Goal: Navigation & Orientation: Find specific page/section

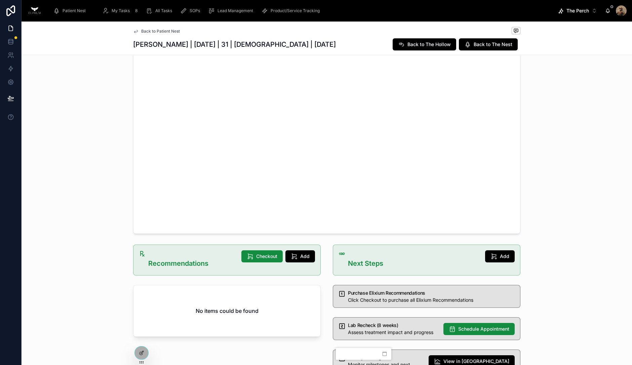
scroll to position [159, 0]
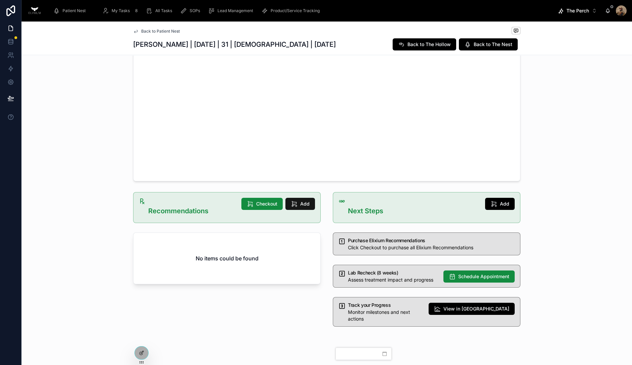
click at [297, 204] on button "Add" at bounding box center [300, 204] width 30 height 12
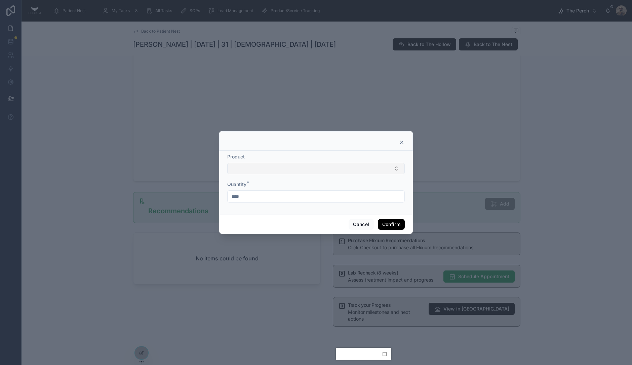
click at [286, 168] on button "Select Button" at bounding box center [316, 168] width 178 height 11
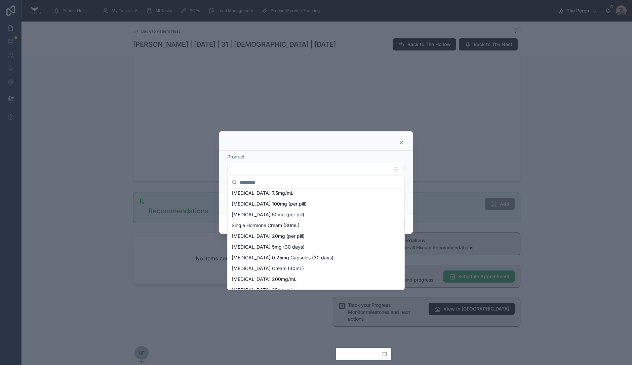
scroll to position [644, 0]
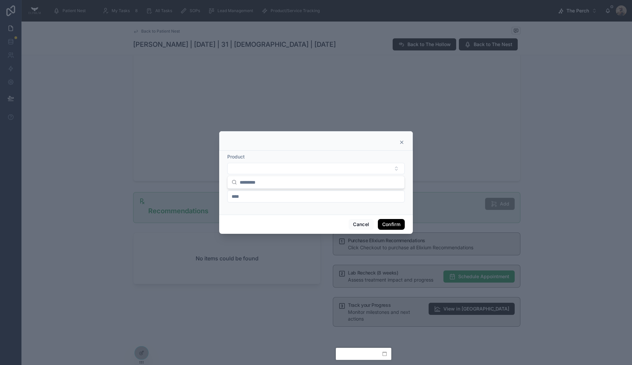
click at [405, 141] on div at bounding box center [316, 141] width 194 height 20
click at [361, 224] on button "Cancel" at bounding box center [361, 224] width 25 height 11
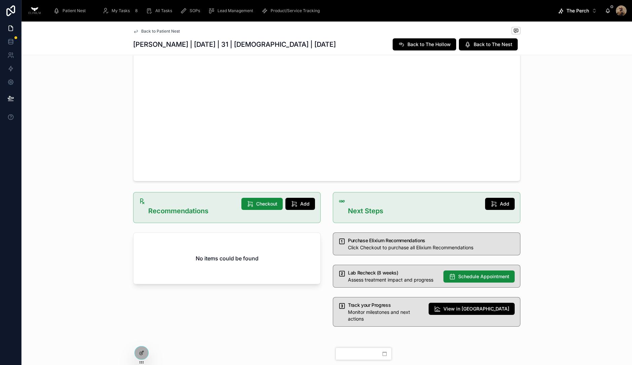
click at [211, 9] on icon "scrollable content" at bounding box center [211, 10] width 7 height 7
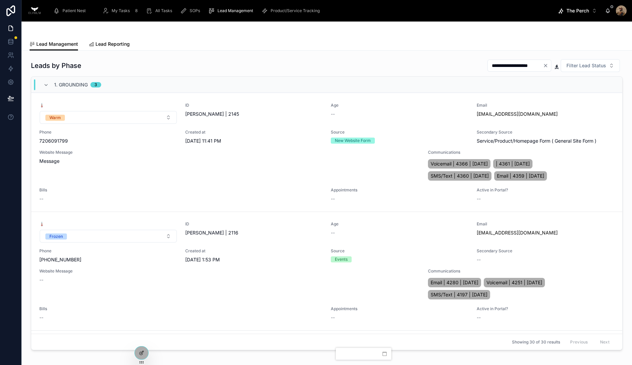
click at [111, 42] on span "Lead Reporting" at bounding box center [112, 44] width 34 height 7
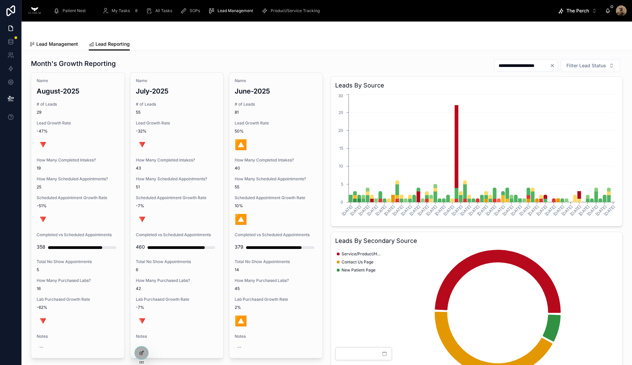
click at [59, 44] on span "Lead Management" at bounding box center [57, 44] width 42 height 7
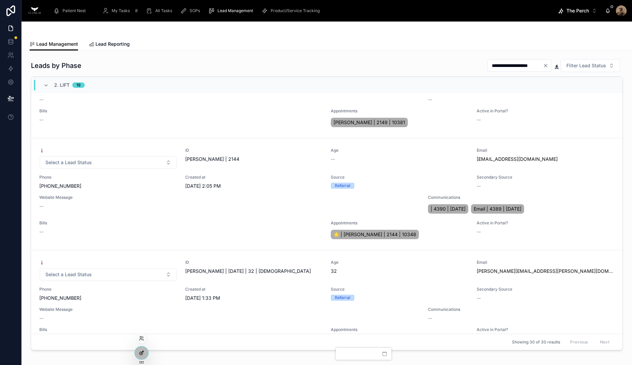
scroll to position [433, 0]
click at [143, 356] on div at bounding box center [141, 352] width 13 height 13
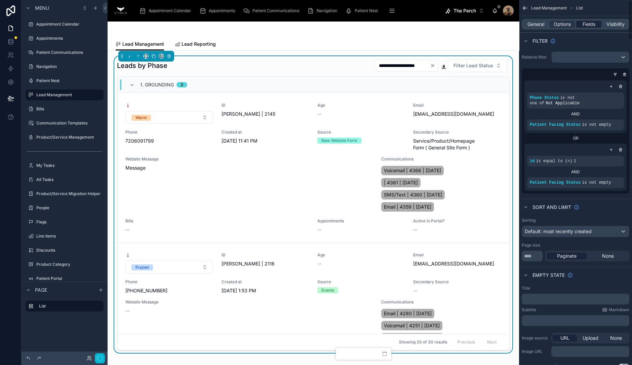
click at [587, 26] on span "Fields" at bounding box center [589, 24] width 13 height 7
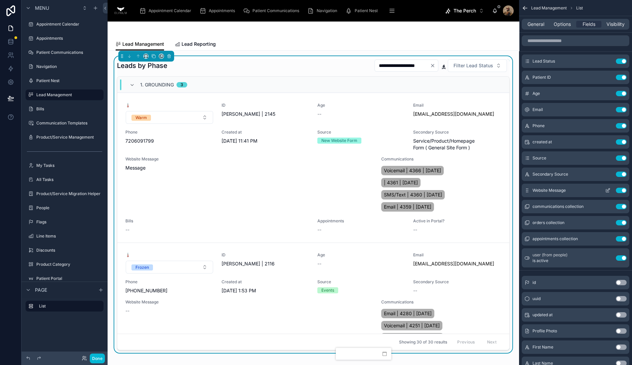
click at [610, 189] on icon "scrollable content" at bounding box center [608, 189] width 3 height 3
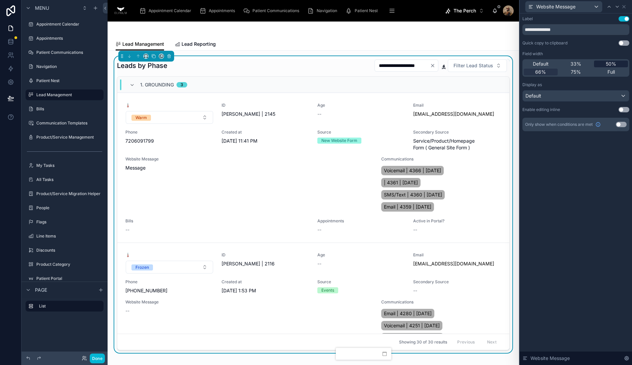
click at [613, 65] on span "50%" at bounding box center [611, 64] width 10 height 7
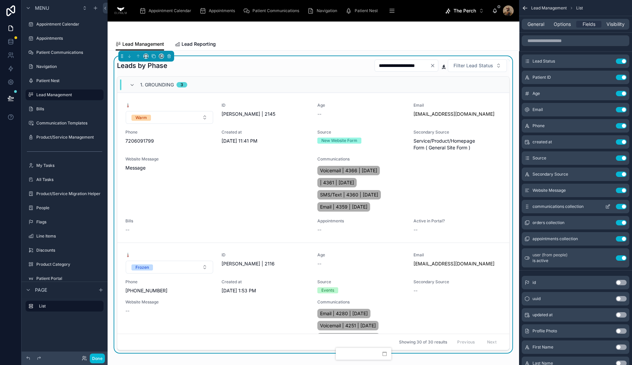
click at [607, 204] on icon "scrollable content" at bounding box center [607, 206] width 5 height 5
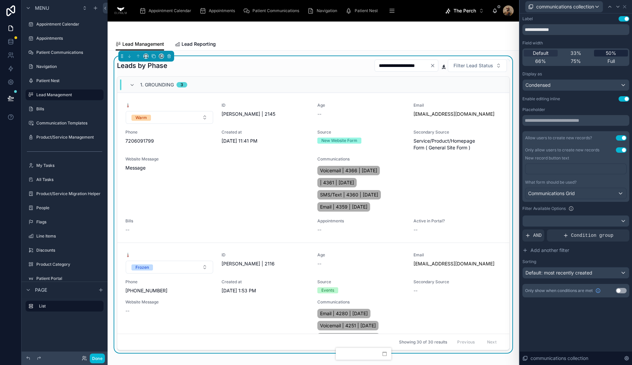
click at [609, 53] on span "50%" at bounding box center [611, 53] width 10 height 7
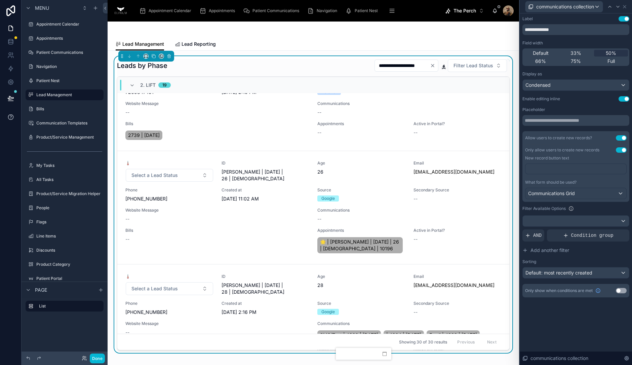
scroll to position [1534, 0]
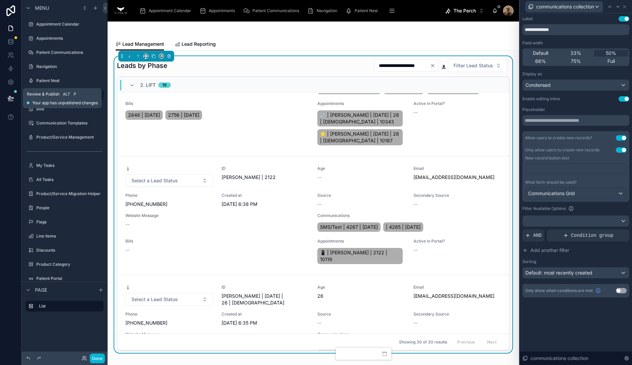
click at [11, 98] on icon at bounding box center [10, 98] width 7 height 7
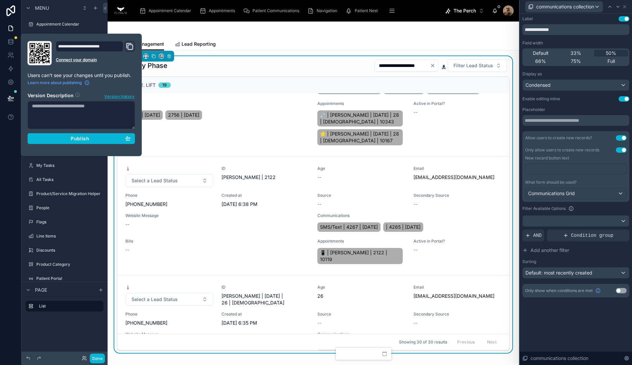
scroll to position [1534, 0]
click at [69, 136] on div "Publish" at bounding box center [81, 139] width 99 height 6
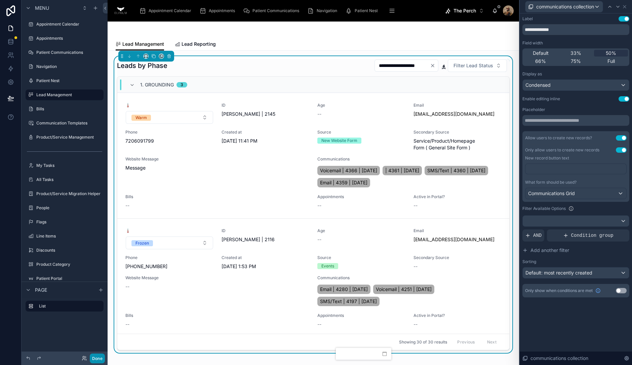
click at [98, 358] on button "Done" at bounding box center [97, 358] width 15 height 10
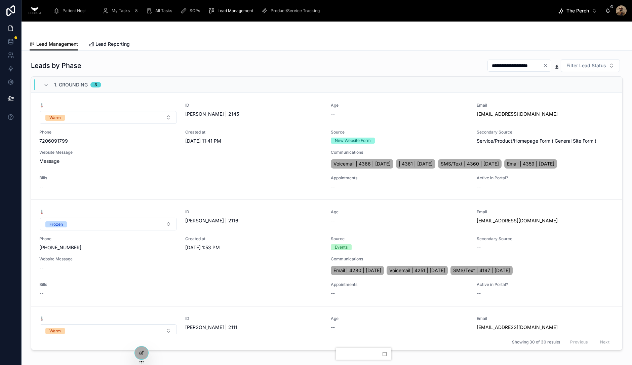
click at [124, 10] on span "My Tasks" at bounding box center [121, 10] width 18 height 5
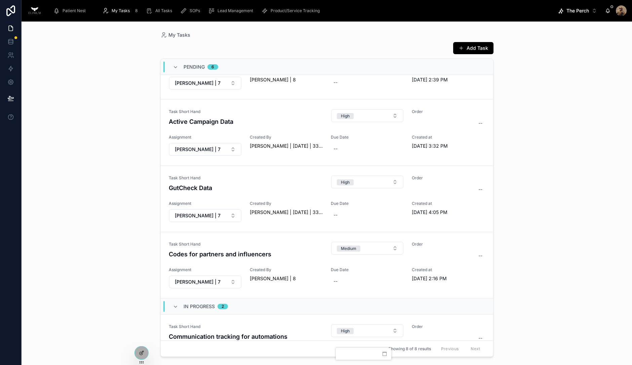
scroll to position [175, 0]
click at [224, 11] on span "Lead Management" at bounding box center [236, 10] width 36 height 5
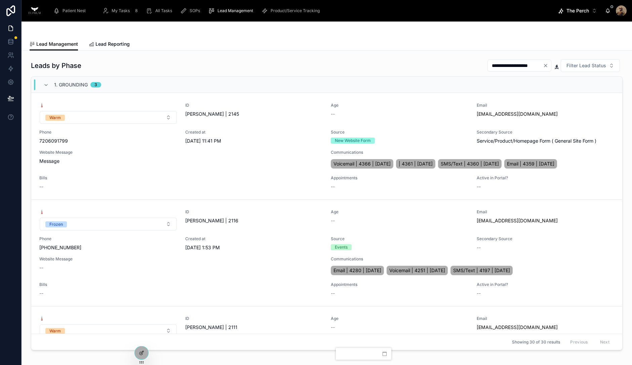
click at [293, 12] on span "Product/Service Tracking" at bounding box center [295, 10] width 49 height 5
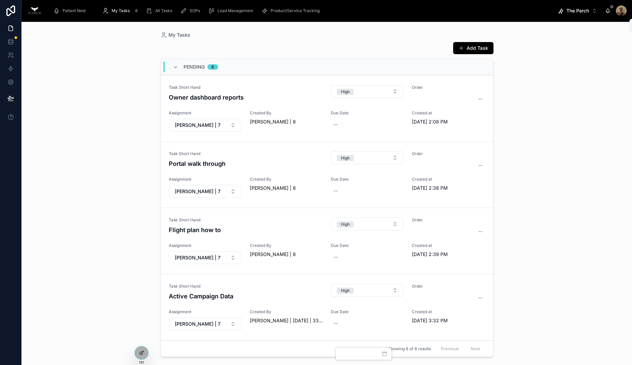
click at [610, 12] on icon at bounding box center [607, 10] width 5 height 5
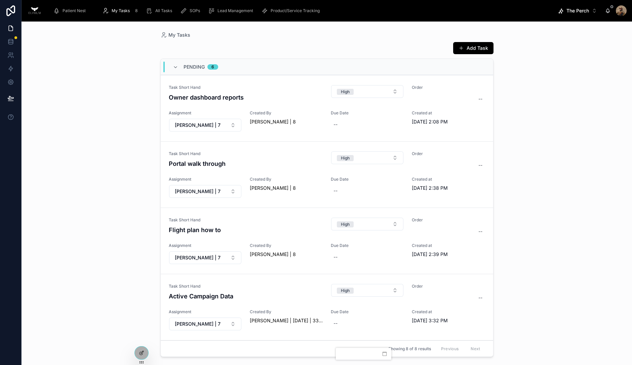
click at [115, 11] on span "My Tasks" at bounding box center [121, 10] width 18 height 5
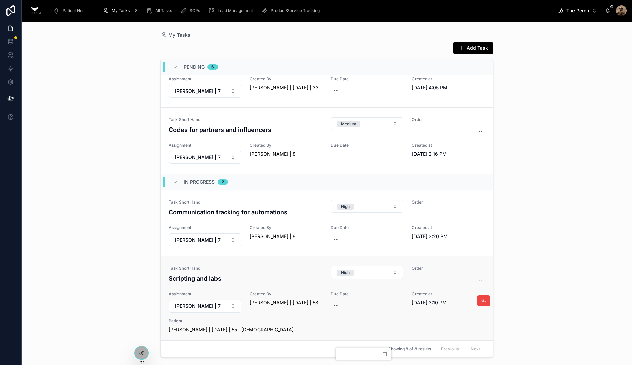
click at [287, 322] on div "Patient [PERSON_NAME] | [DATE] | 55 | [DEMOGRAPHIC_DATA]" at bounding box center [327, 325] width 316 height 15
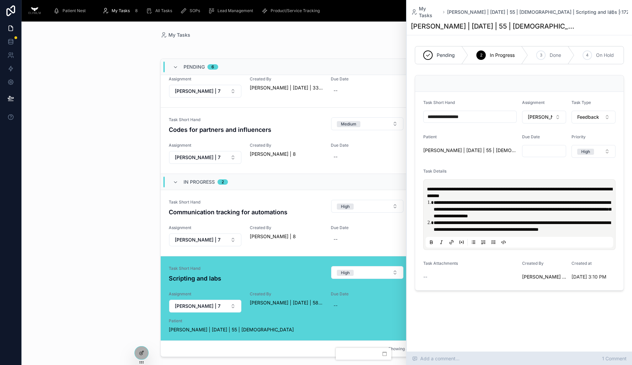
click at [509, 357] on div "Add a comment... 1 Comment" at bounding box center [519, 358] width 225 height 13
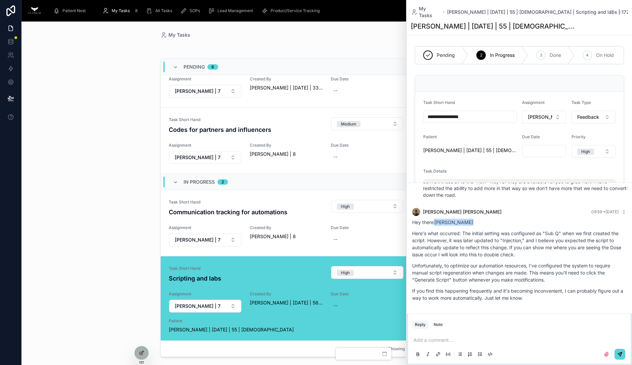
scroll to position [61, 0]
click at [290, 299] on span "[PERSON_NAME] | [DATE] | 58 | [DEMOGRAPHIC_DATA]" at bounding box center [286, 302] width 73 height 7
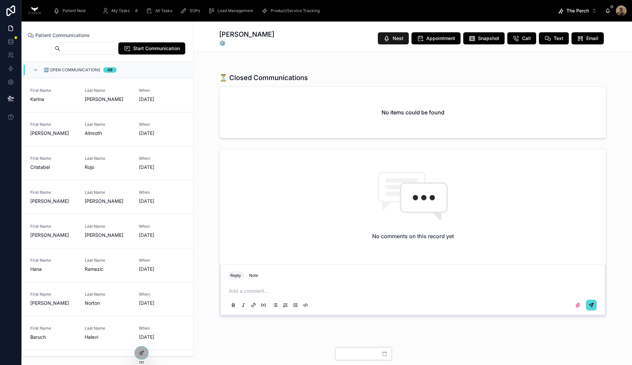
click at [387, 38] on icon at bounding box center [386, 38] width 7 height 7
